Goal: Task Accomplishment & Management: Manage account settings

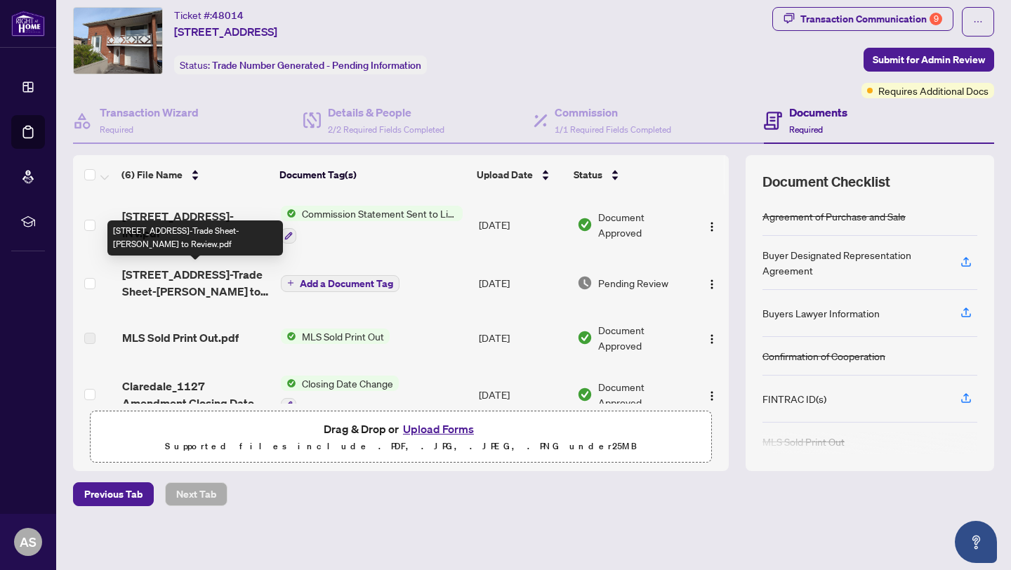
click at [186, 279] on span "[STREET_ADDRESS]-Trade Sheet-[PERSON_NAME] to Review.pdf" at bounding box center [195, 283] width 147 height 34
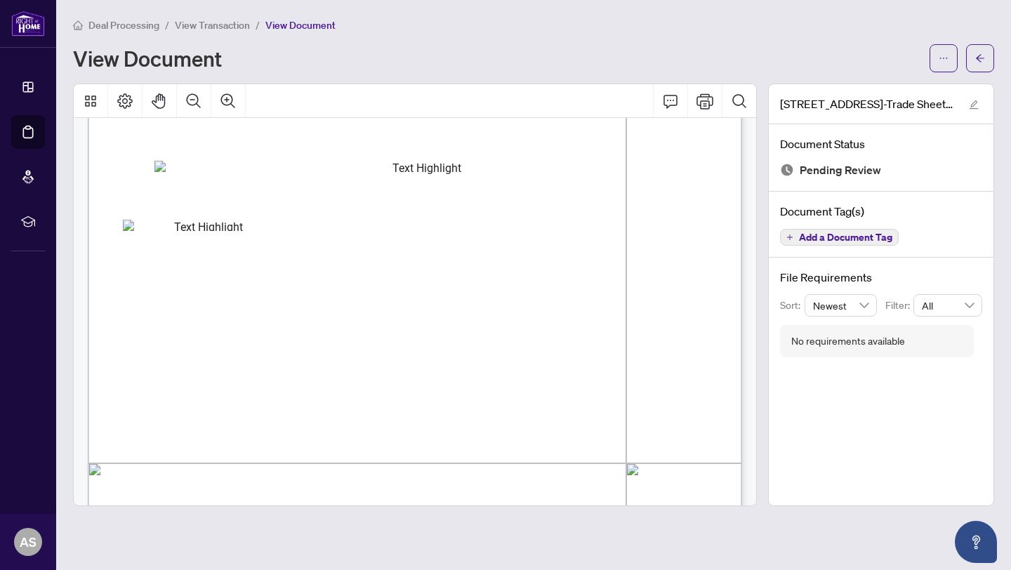
scroll to position [188, 0]
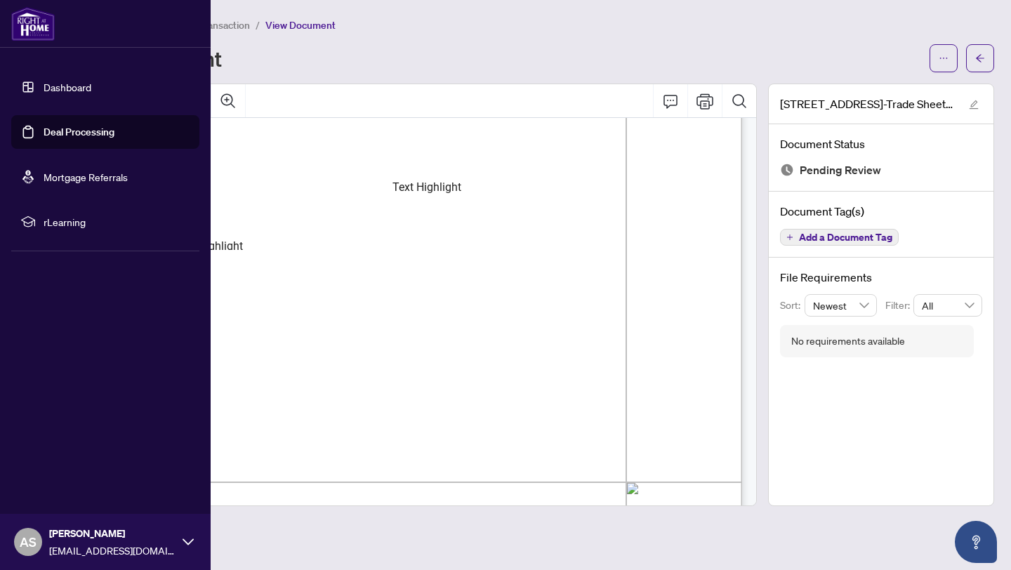
click at [44, 81] on link "Dashboard" at bounding box center [68, 87] width 48 height 13
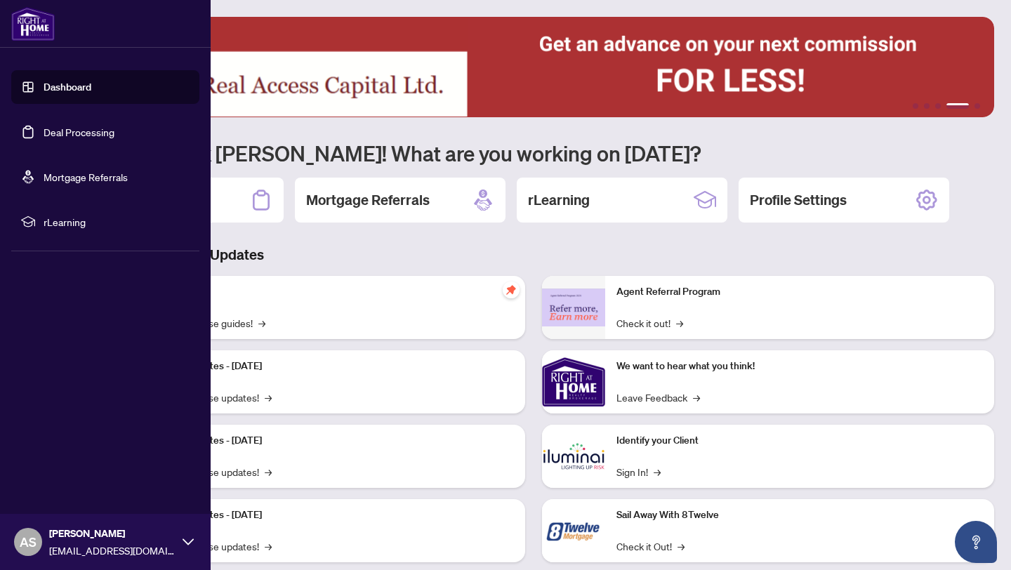
click at [60, 126] on link "Deal Processing" at bounding box center [79, 132] width 71 height 13
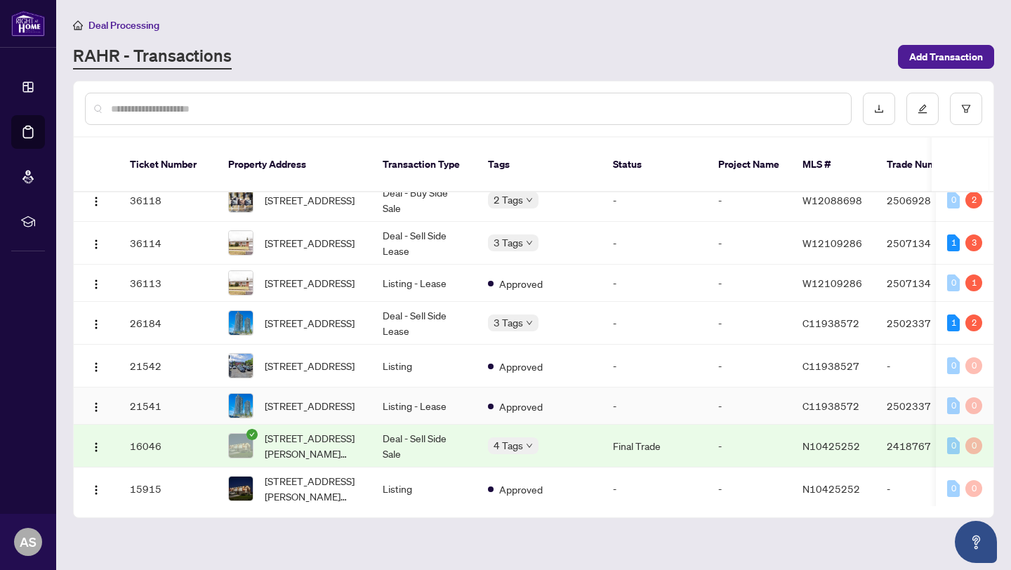
scroll to position [223, 0]
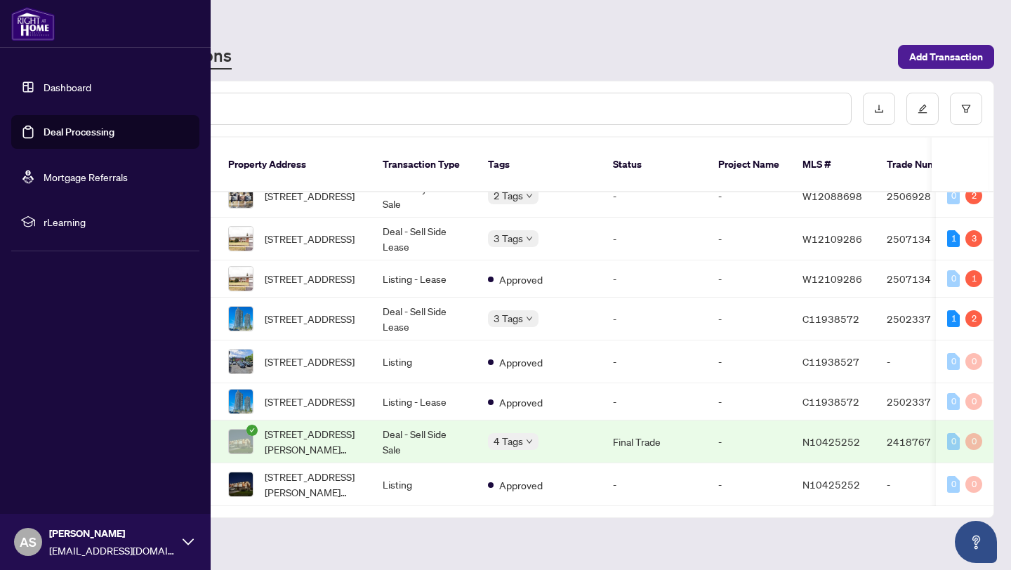
click at [44, 90] on link "Dashboard" at bounding box center [68, 87] width 48 height 13
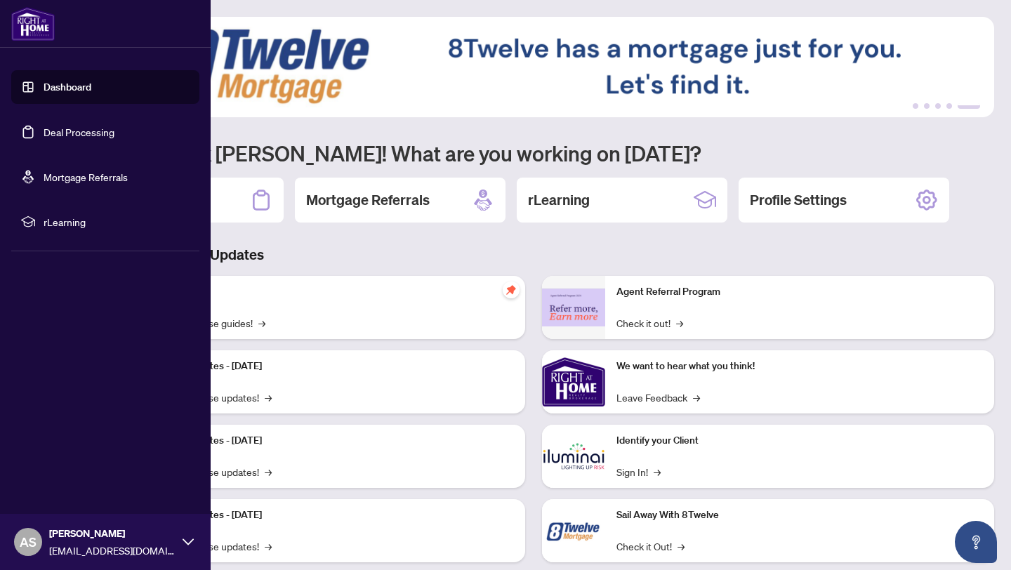
click at [44, 86] on link "Dashboard" at bounding box center [68, 87] width 48 height 13
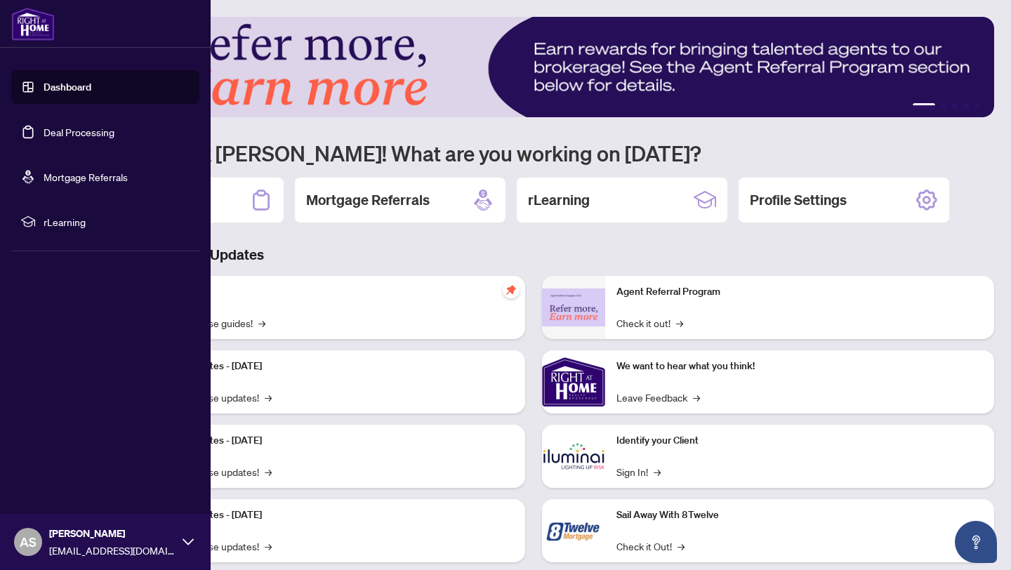
click at [44, 82] on link "Dashboard" at bounding box center [68, 87] width 48 height 13
click at [51, 129] on link "Deal Processing" at bounding box center [79, 132] width 71 height 13
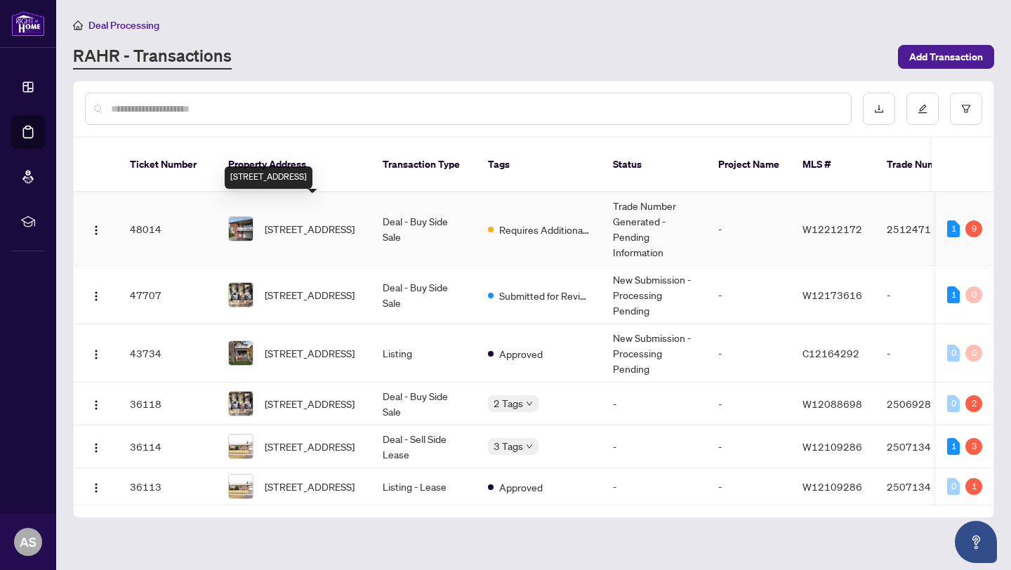
click at [310, 221] on span "[STREET_ADDRESS]" at bounding box center [310, 228] width 90 height 15
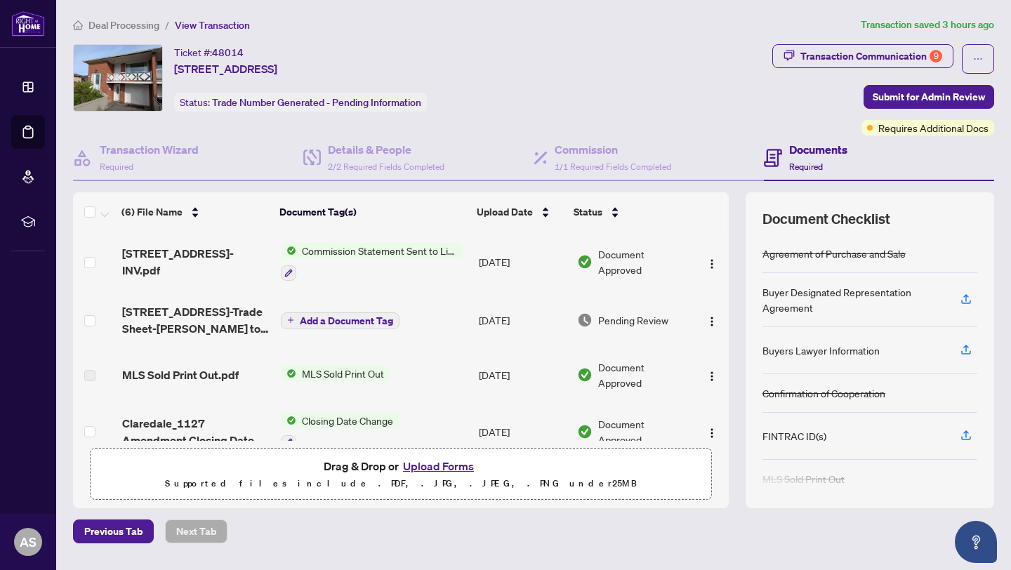
scroll to position [143, 0]
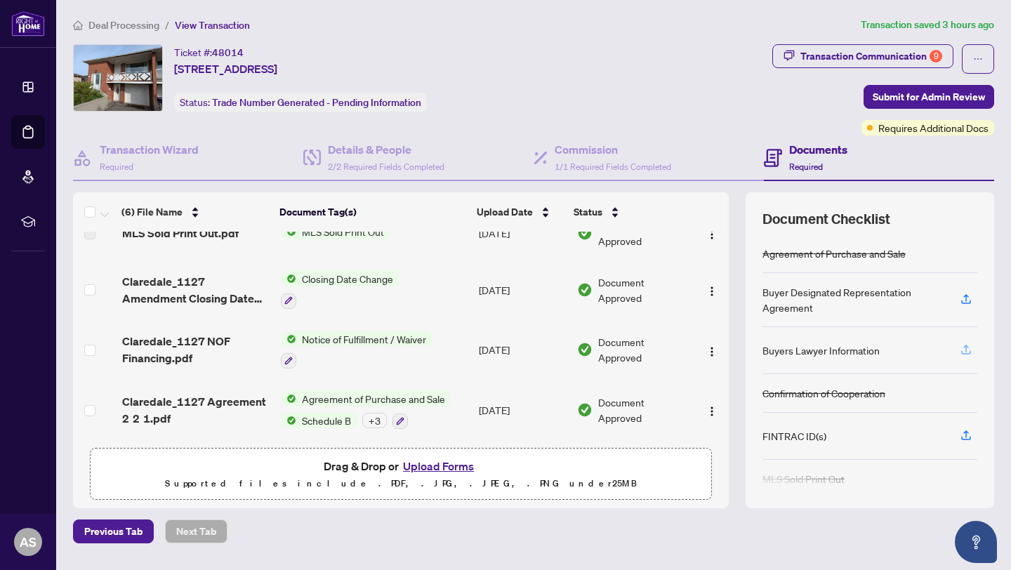
click at [962, 349] on icon "button" at bounding box center [966, 349] width 13 height 13
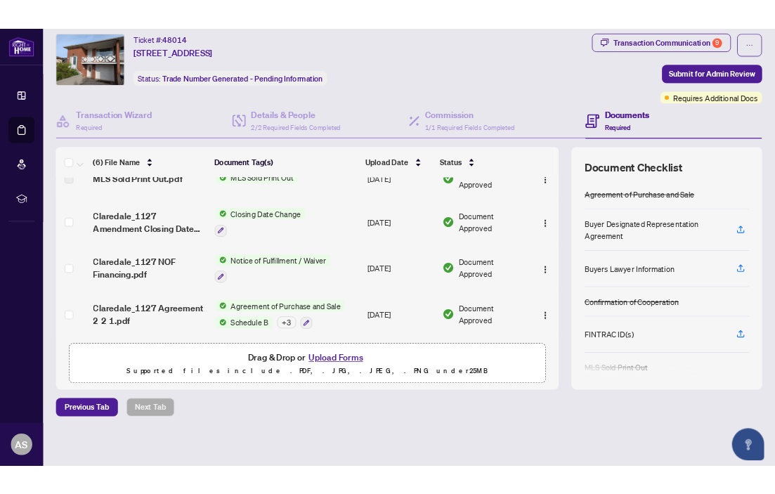
scroll to position [239, 0]
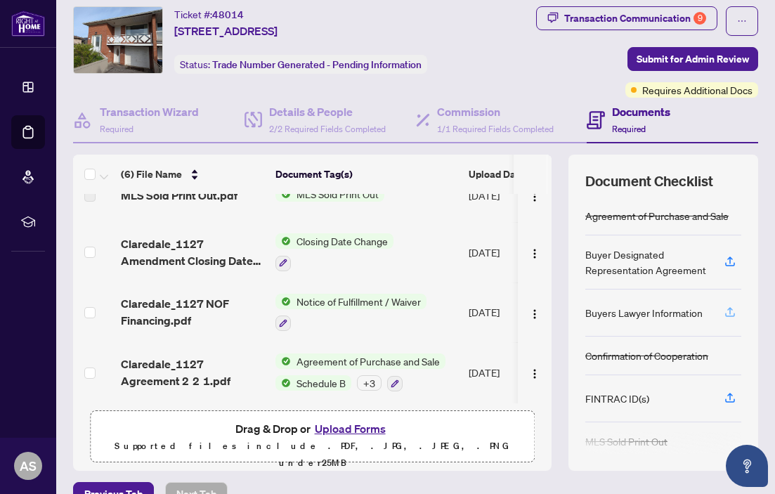
click at [725, 310] on icon "button" at bounding box center [729, 311] width 13 height 13
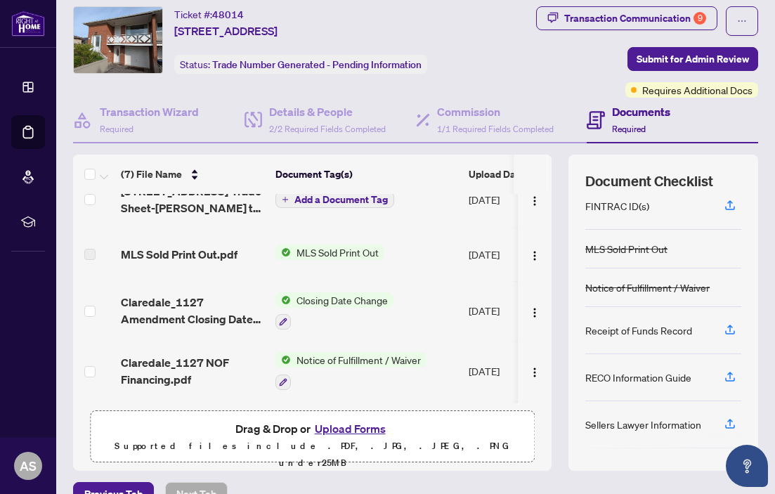
scroll to position [230, 0]
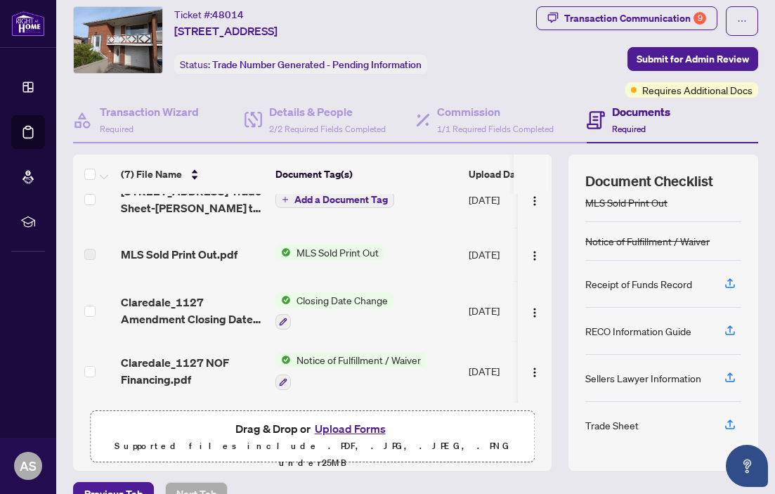
click at [671, 377] on div "Sellers Lawyer Information" at bounding box center [643, 377] width 116 height 15
click at [730, 372] on icon "button" at bounding box center [730, 375] width 6 height 7
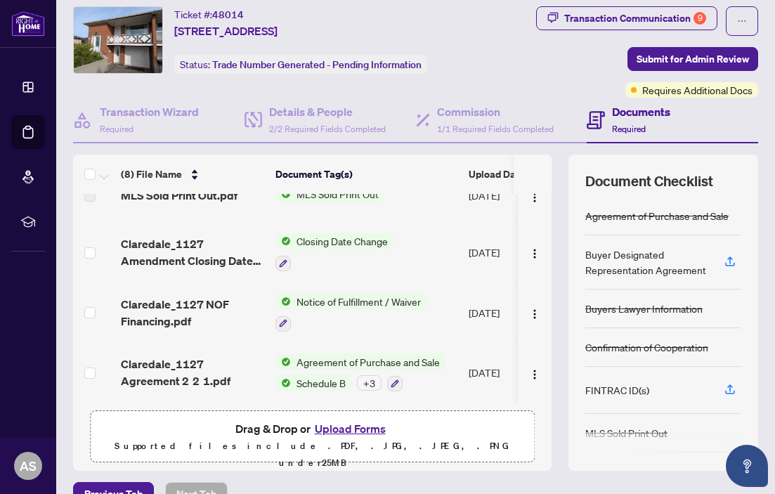
scroll to position [0, 0]
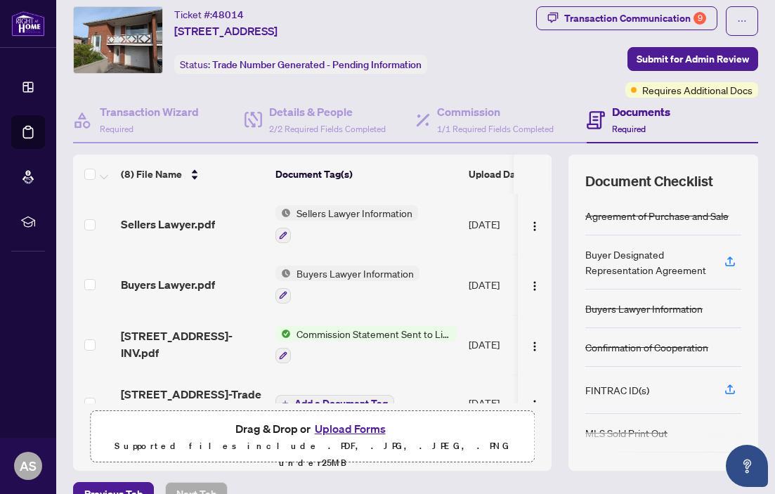
click at [368, 207] on span "Sellers Lawyer Information" at bounding box center [354, 212] width 127 height 15
click at [400, 188] on th "Document Tag(s)" at bounding box center [366, 173] width 193 height 39
click at [282, 235] on icon "button" at bounding box center [283, 235] width 8 height 8
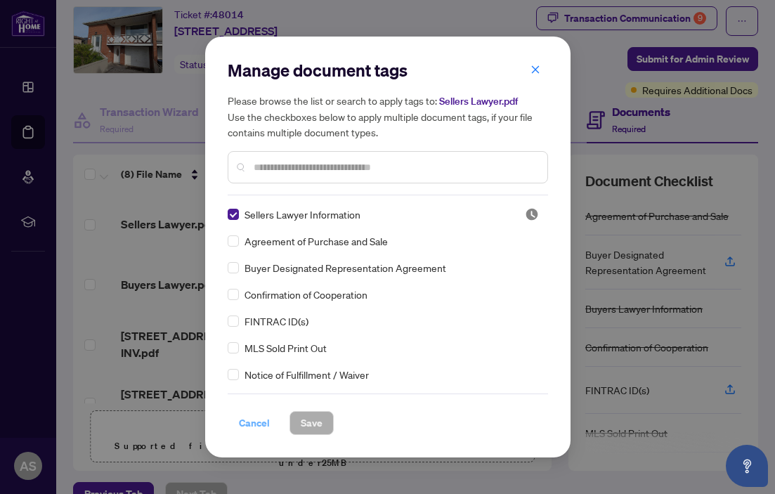
click at [256, 422] on span "Cancel" at bounding box center [254, 423] width 31 height 22
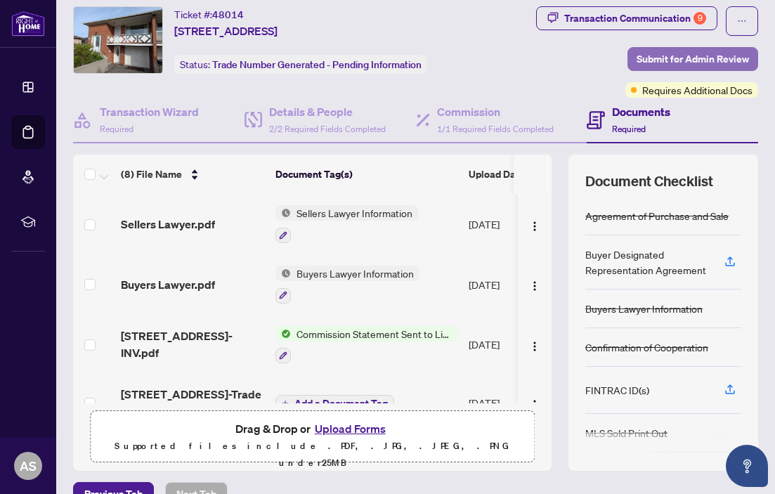
click at [679, 48] on span "Submit for Admin Review" at bounding box center [692, 59] width 112 height 22
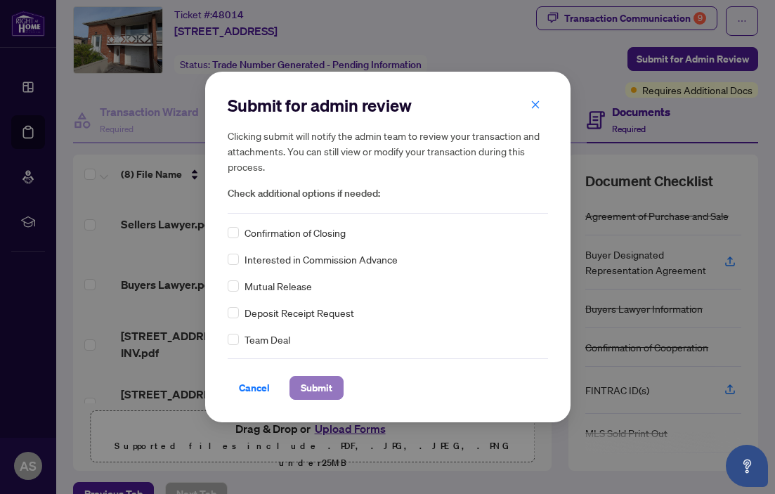
click at [321, 383] on span "Submit" at bounding box center [317, 387] width 32 height 22
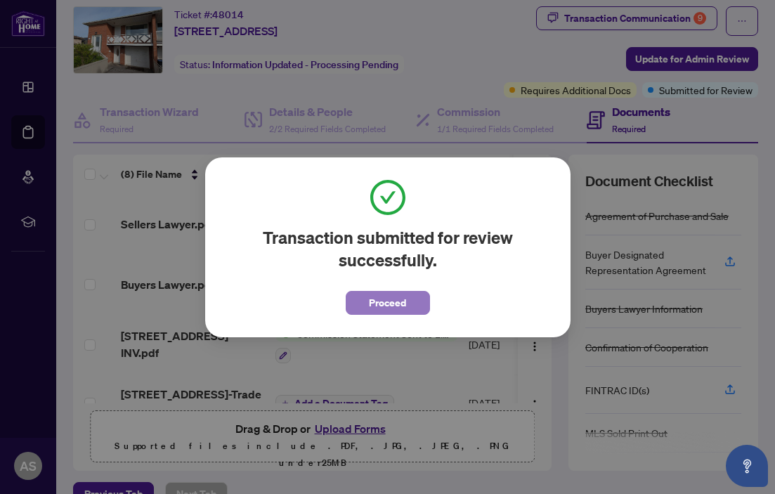
click at [372, 298] on span "Proceed" at bounding box center [387, 302] width 37 height 22
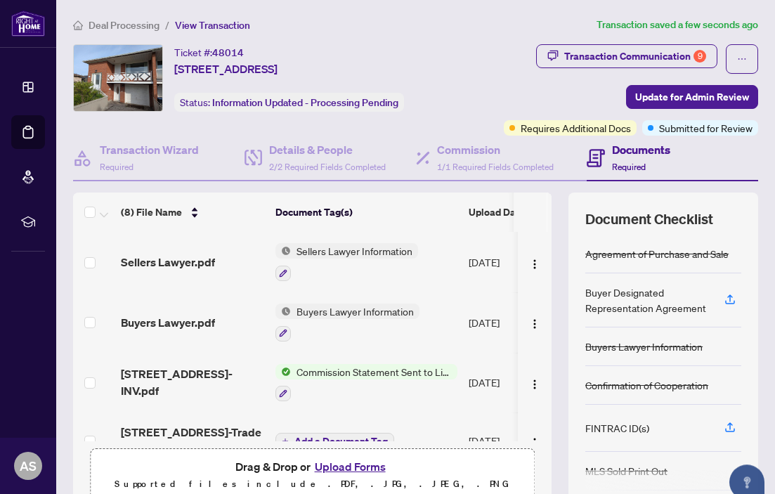
click at [421, 251] on td "Sellers Lawyer Information" at bounding box center [366, 262] width 193 height 60
click at [362, 306] on span "Buyers Lawyer Information" at bounding box center [355, 310] width 129 height 15
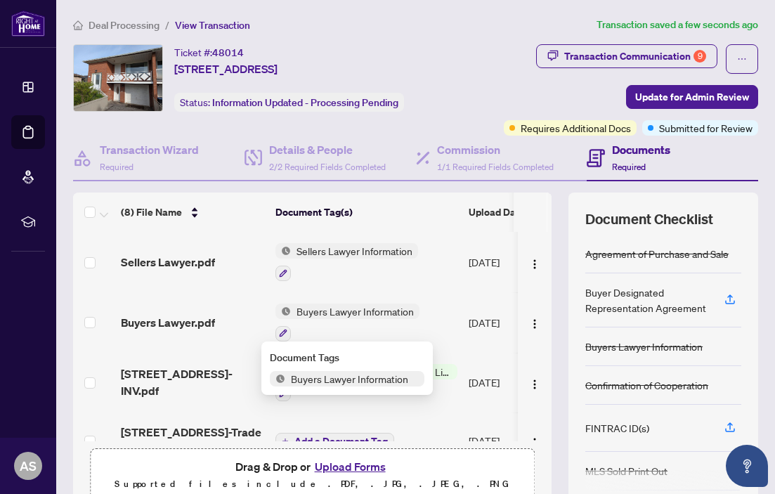
click at [362, 306] on span "Buyers Lawyer Information" at bounding box center [355, 310] width 129 height 15
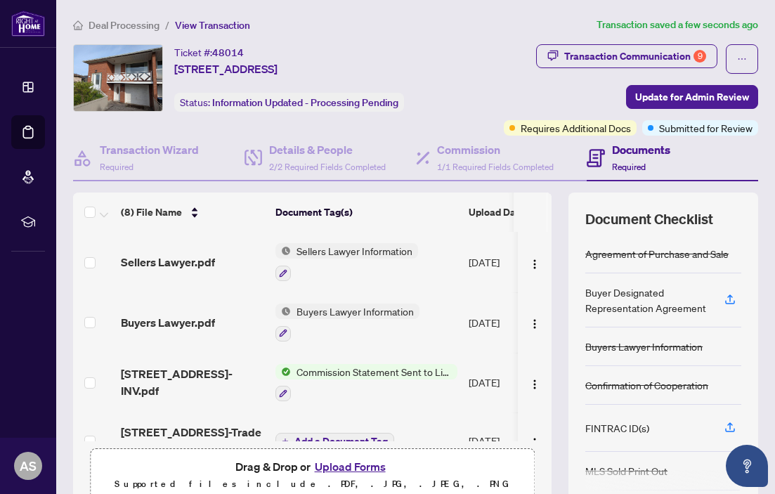
click at [362, 311] on span "Buyers Lawyer Information" at bounding box center [355, 310] width 129 height 15
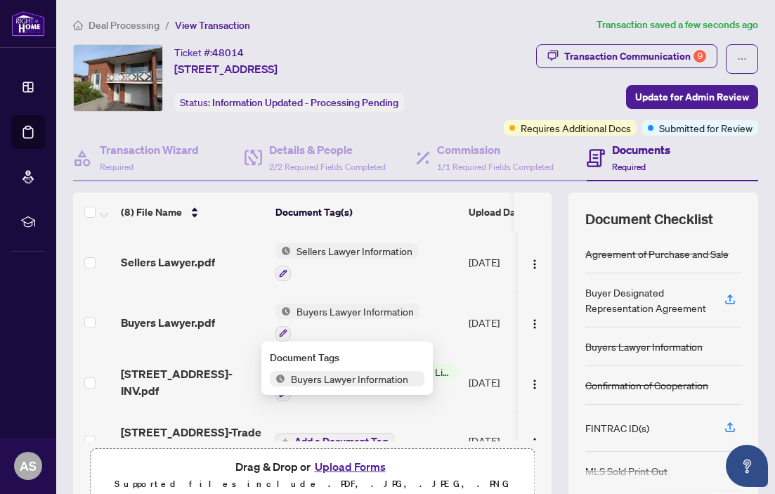
click at [349, 374] on span "Buyers Lawyer Information" at bounding box center [349, 378] width 129 height 15
